Goal: Transaction & Acquisition: Purchase product/service

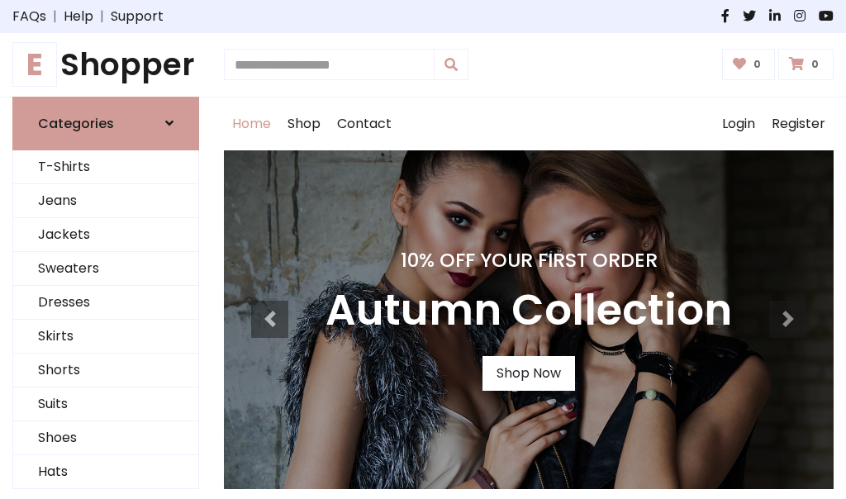
click at [423, 249] on h4 "10% Off Your First Order" at bounding box center [528, 260] width 406 height 23
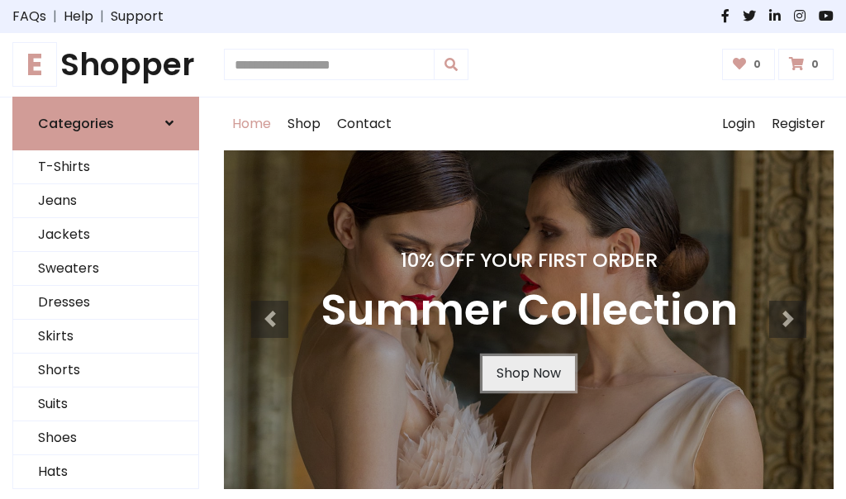
click at [528, 373] on link "Shop Now" at bounding box center [528, 373] width 93 height 35
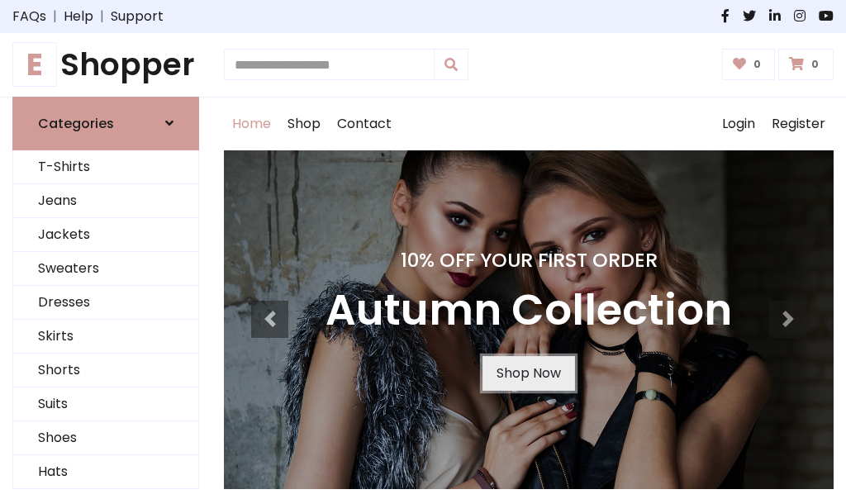
click at [528, 373] on link "Shop Now" at bounding box center [528, 373] width 93 height 35
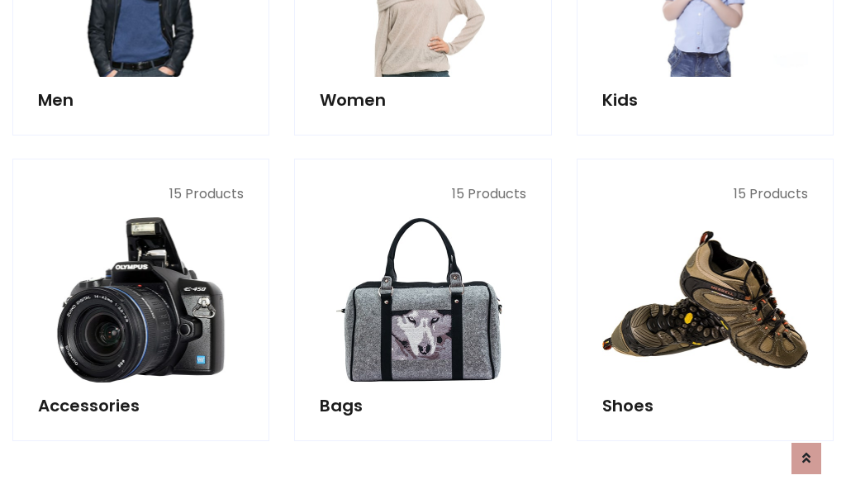
scroll to position [1647, 0]
